Goal: Task Accomplishment & Management: Manage account settings

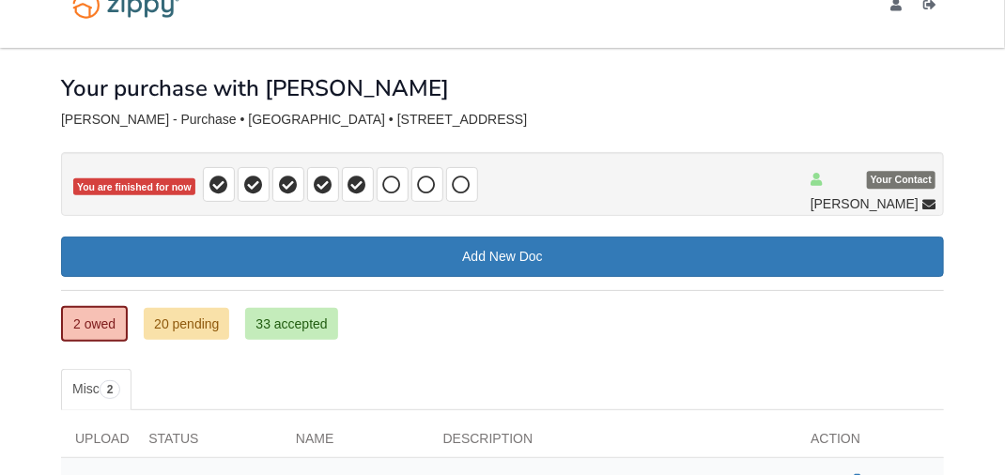
scroll to position [137, 0]
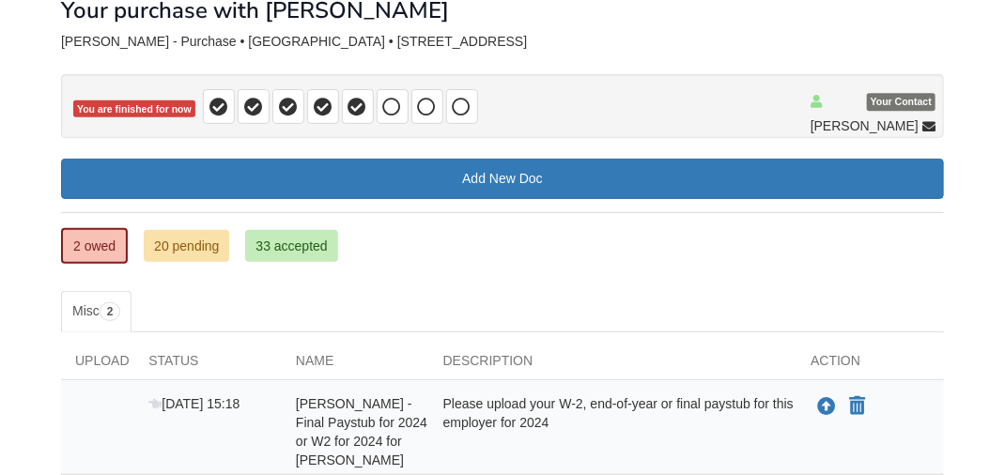
scroll to position [293, 0]
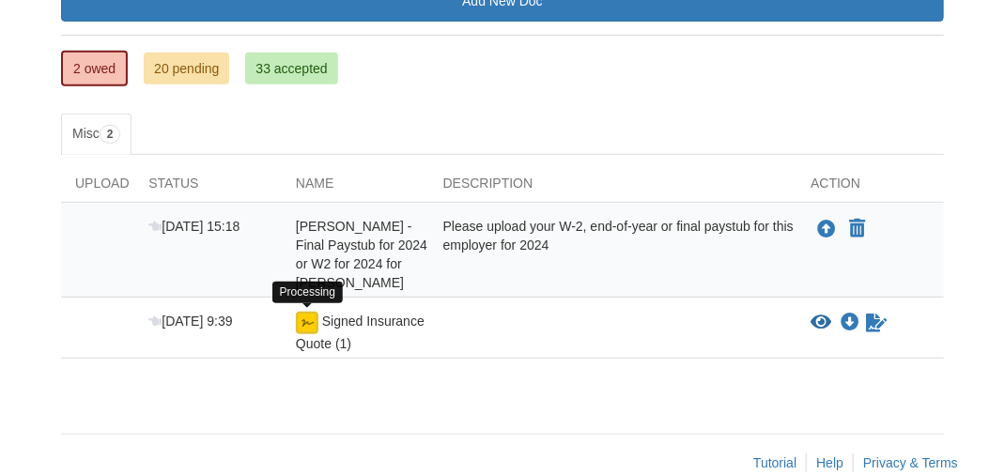
click at [306, 321] on img at bounding box center [307, 323] width 23 height 23
click at [301, 319] on img at bounding box center [307, 323] width 23 height 23
click at [303, 331] on span "Signed Insurance Quote (1)" at bounding box center [360, 333] width 129 height 37
click at [307, 325] on img at bounding box center [307, 323] width 23 height 23
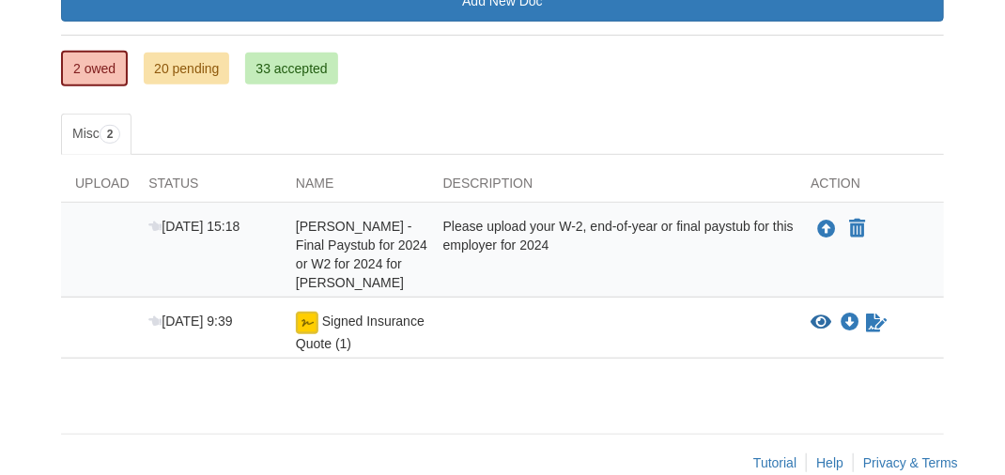
click at [305, 312] on img at bounding box center [307, 323] width 23 height 23
click at [869, 322] on icon "Waiting for your co-borrower to e-sign" at bounding box center [876, 323] width 21 height 19
click at [877, 323] on icon "Waiting for your co-borrower to e-sign" at bounding box center [876, 323] width 21 height 19
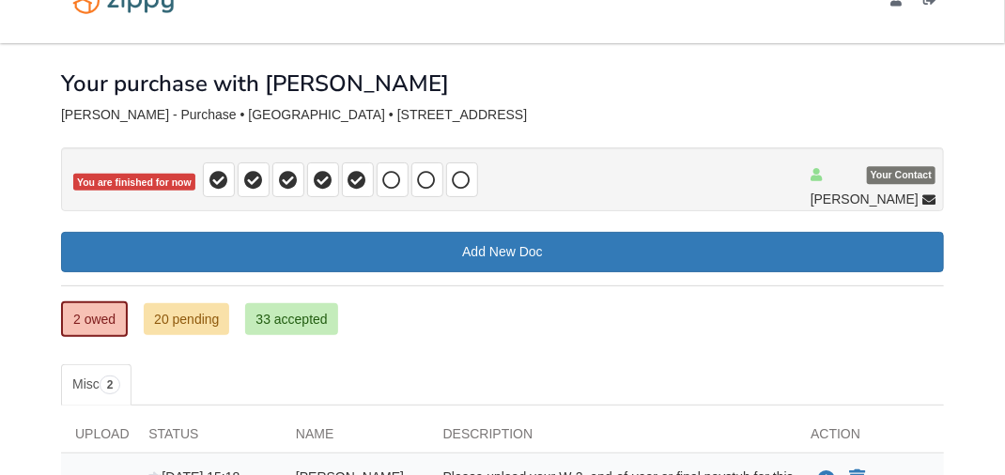
scroll to position [0, 0]
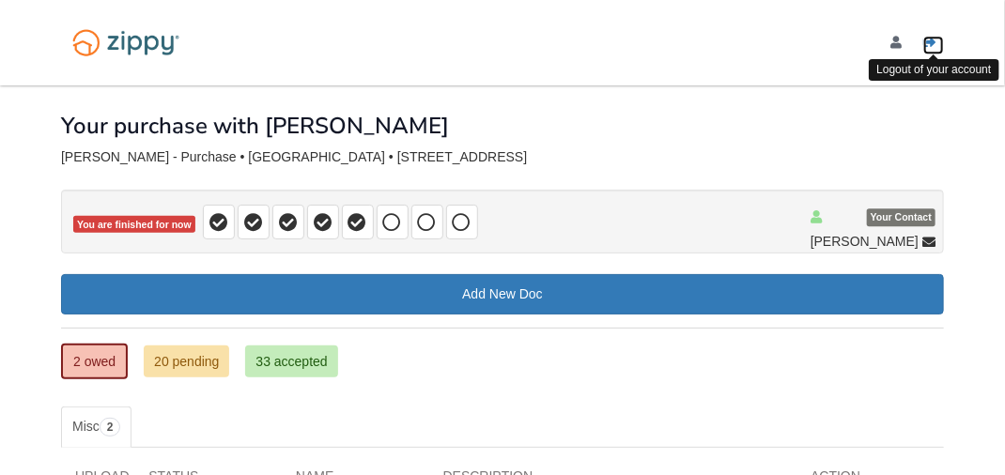
click at [928, 38] on icon "Log out" at bounding box center [929, 43] width 13 height 13
click at [926, 40] on icon "Log out" at bounding box center [929, 43] width 13 height 13
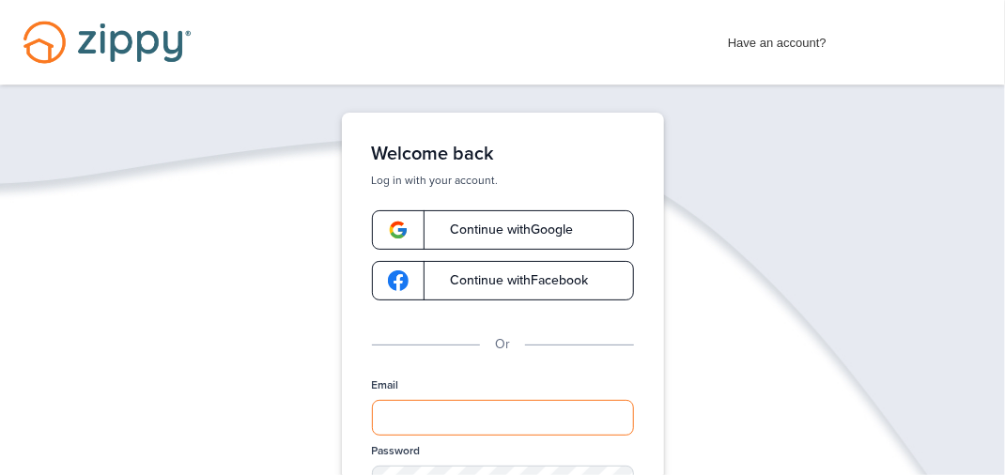
type input "**********"
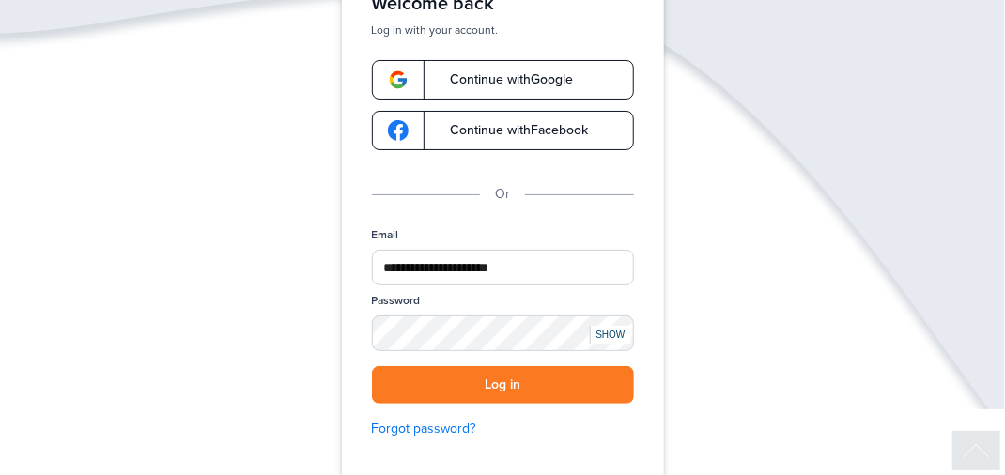
scroll to position [169, 0]
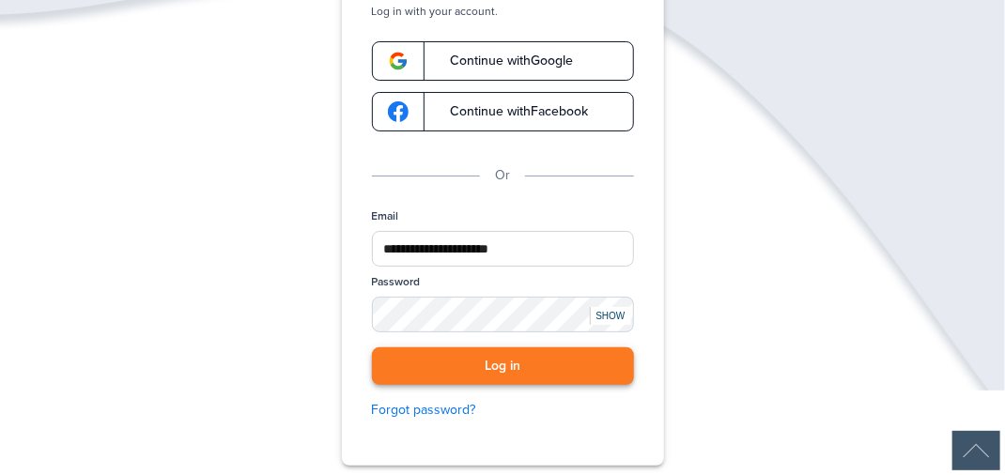
click at [552, 378] on button "Log in" at bounding box center [503, 367] width 262 height 39
click at [513, 363] on button "Log in" at bounding box center [503, 367] width 262 height 39
click at [504, 366] on button "Log in" at bounding box center [503, 367] width 262 height 39
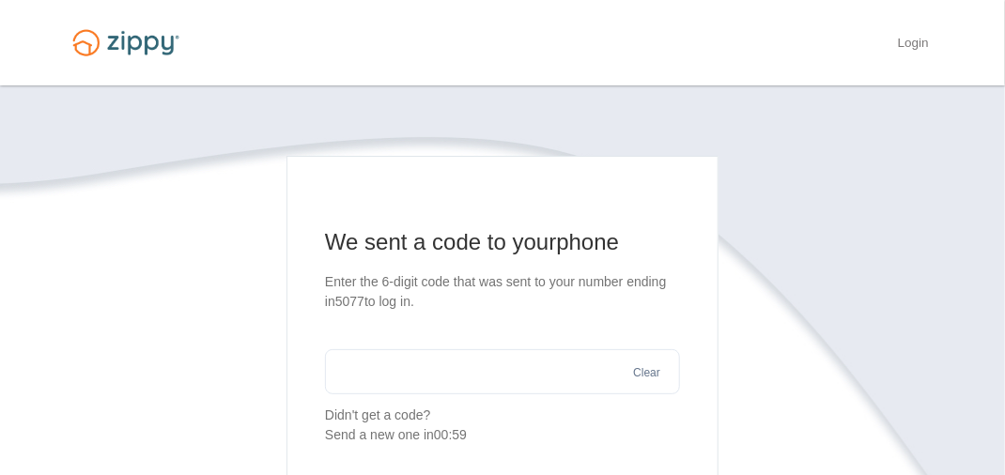
click at [473, 371] on input "text" at bounding box center [502, 371] width 355 height 45
click at [469, 369] on input "******" at bounding box center [502, 371] width 355 height 45
type input "******"
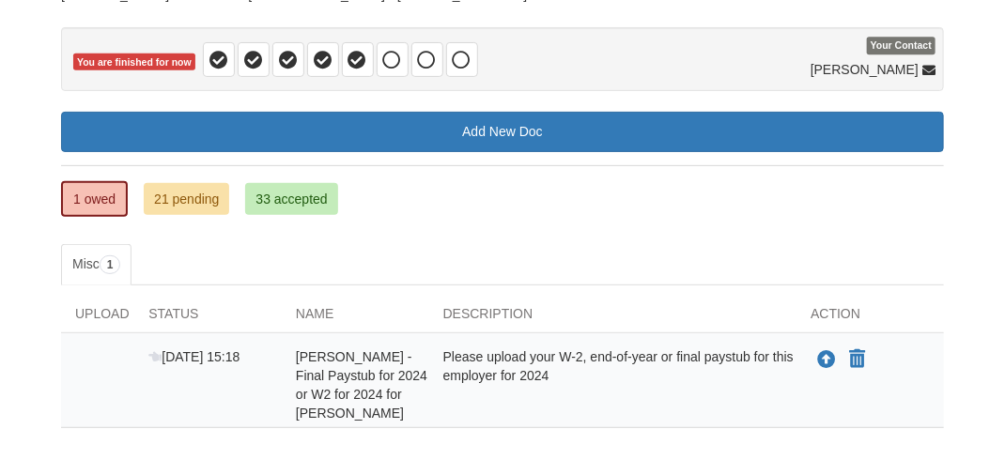
scroll to position [259, 0]
